Goal: Check status: Check status

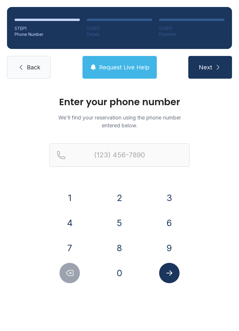
click at [164, 243] on button "9" at bounding box center [169, 248] width 20 height 20
click at [123, 252] on button "8" at bounding box center [119, 248] width 20 height 20
click at [118, 270] on button "0" at bounding box center [119, 273] width 20 height 20
click at [173, 200] on button "3" at bounding box center [169, 198] width 20 height 20
click at [123, 195] on button "2" at bounding box center [119, 198] width 20 height 20
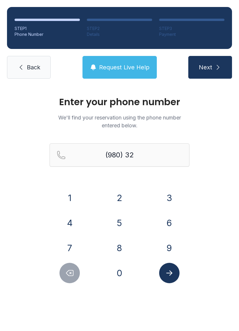
click at [71, 249] on button "7" at bounding box center [69, 248] width 20 height 20
click at [170, 225] on button "6" at bounding box center [169, 223] width 20 height 20
click at [169, 241] on button "9" at bounding box center [169, 248] width 20 height 20
click at [169, 245] on button "9" at bounding box center [169, 248] width 20 height 20
click at [163, 191] on button "3" at bounding box center [169, 198] width 20 height 20
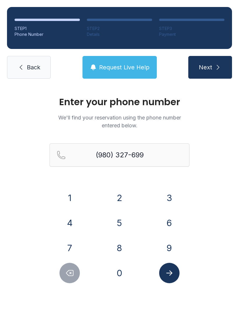
type input "[PHONE_NUMBER]"
click at [166, 281] on button "Submit lookup form" at bounding box center [169, 273] width 20 height 20
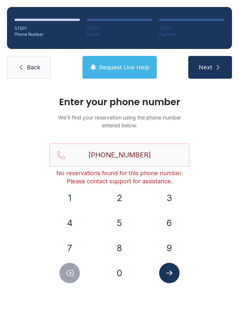
click at [119, 60] on button "Request Live Help" at bounding box center [119, 67] width 74 height 23
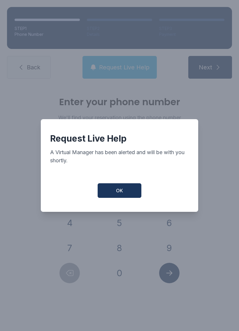
click at [126, 193] on button "OK" at bounding box center [120, 190] width 44 height 15
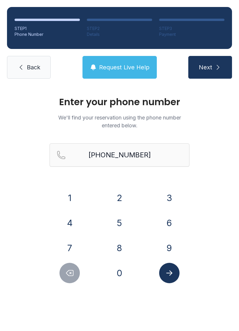
click at [124, 78] on button "Request Live Help" at bounding box center [119, 67] width 74 height 23
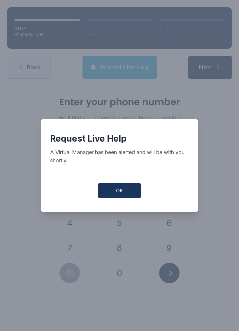
click at [126, 192] on button "OK" at bounding box center [120, 190] width 44 height 15
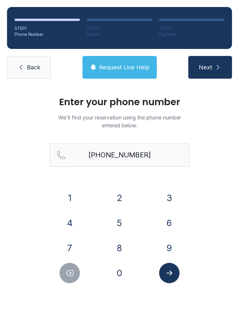
click at [140, 66] on span "Request Live Help" at bounding box center [124, 67] width 50 height 8
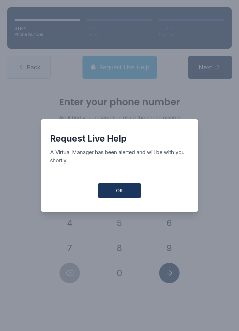
click at [120, 193] on span "OK" at bounding box center [119, 190] width 7 height 7
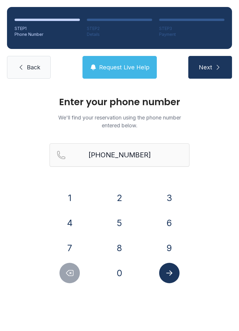
click at [229, 257] on div "Enter your phone number We'll find your reservation using the phone number ente…" at bounding box center [119, 196] width 239 height 221
click at [31, 68] on span "Back" at bounding box center [33, 67] width 13 height 8
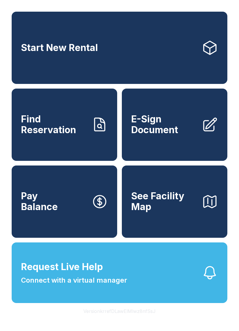
click at [82, 274] on span "Request Live Help" at bounding box center [62, 267] width 82 height 14
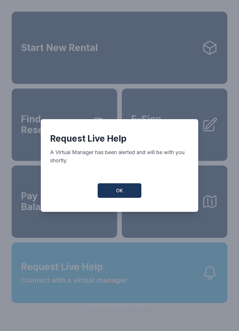
click at [109, 186] on button "OK" at bounding box center [120, 190] width 44 height 15
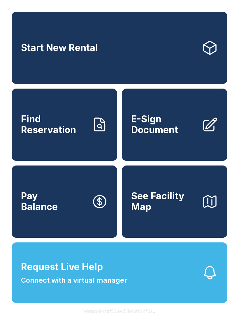
click at [136, 298] on button "Request Live Help Connect with a virtual manager" at bounding box center [120, 272] width 216 height 61
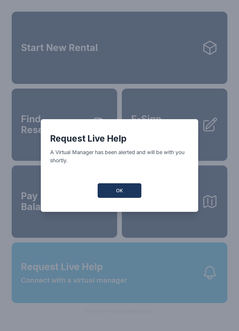
click at [127, 196] on button "OK" at bounding box center [120, 190] width 44 height 15
